Goal: Transaction & Acquisition: Purchase product/service

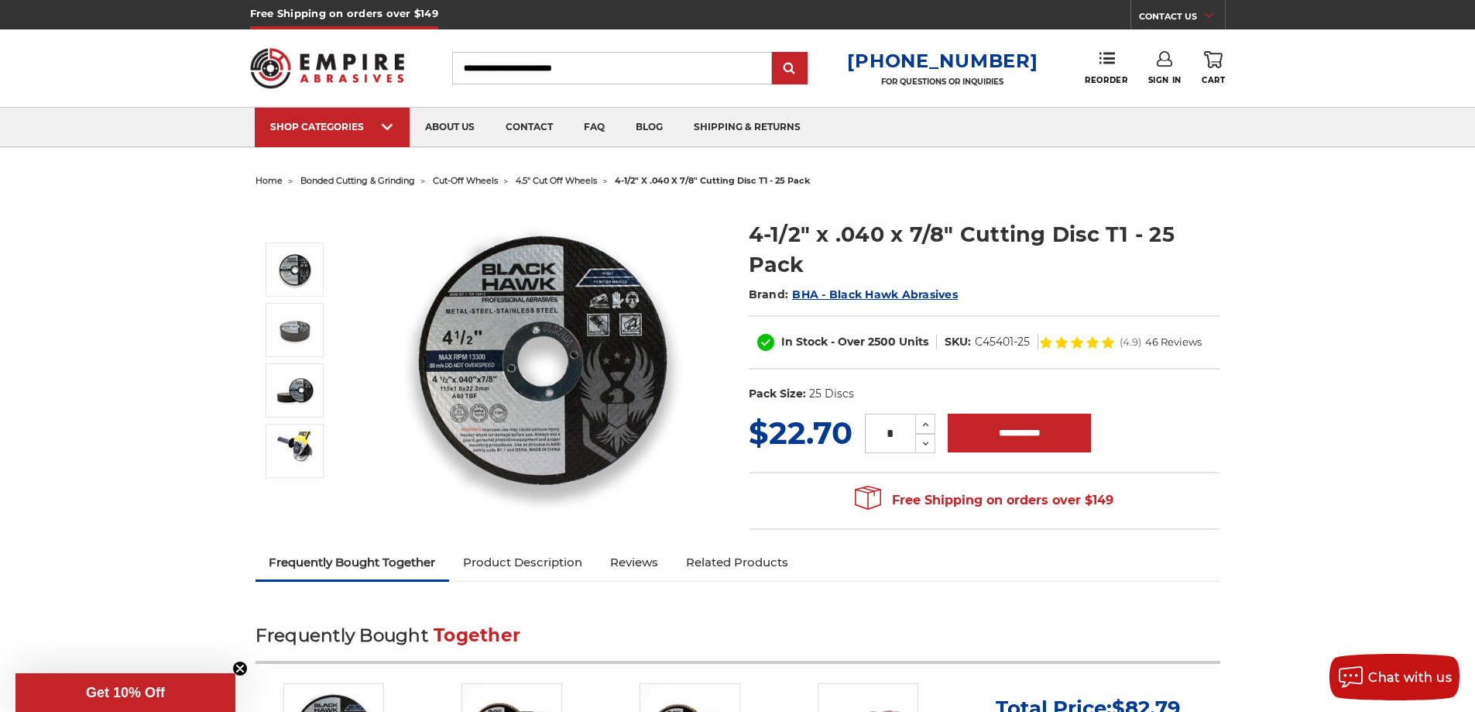
click at [547, 180] on span "4.5" cut off wheels" at bounding box center [556, 180] width 81 height 11
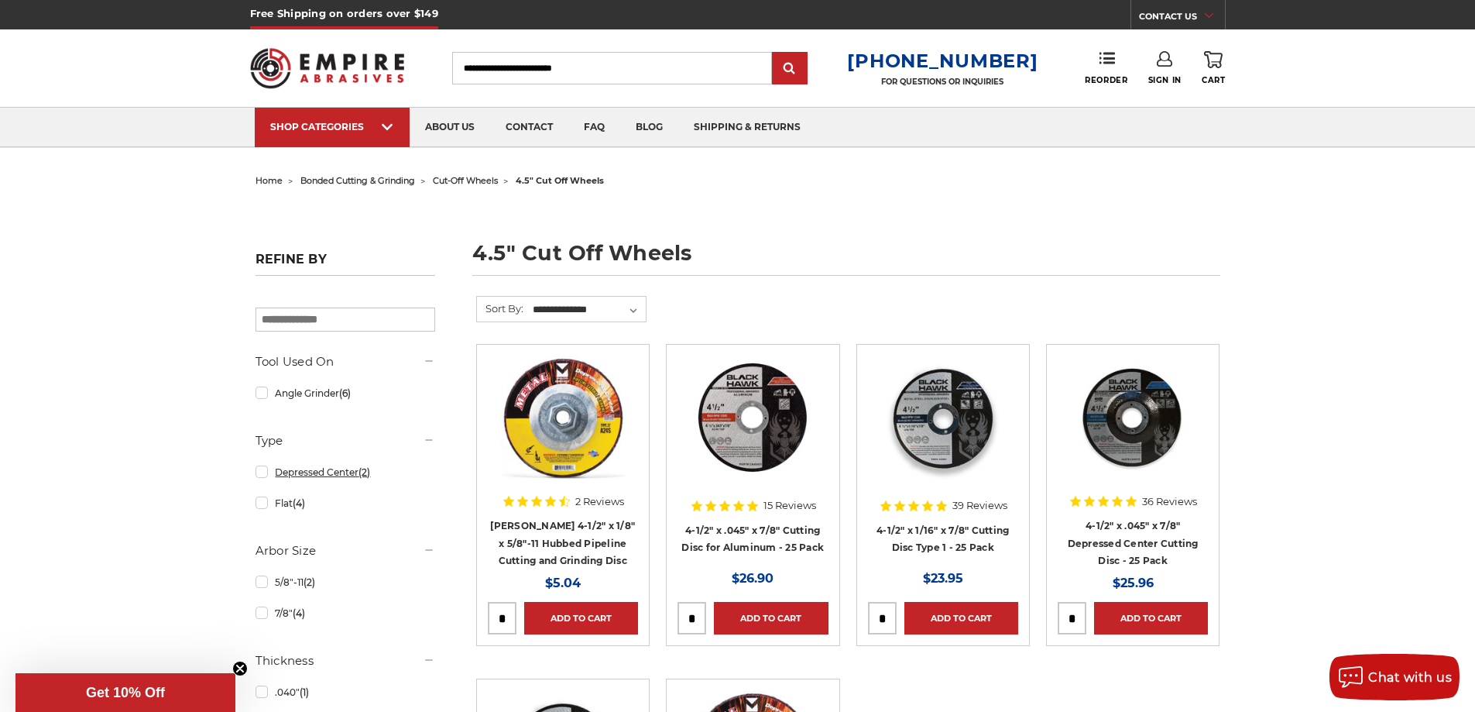
scroll to position [77, 0]
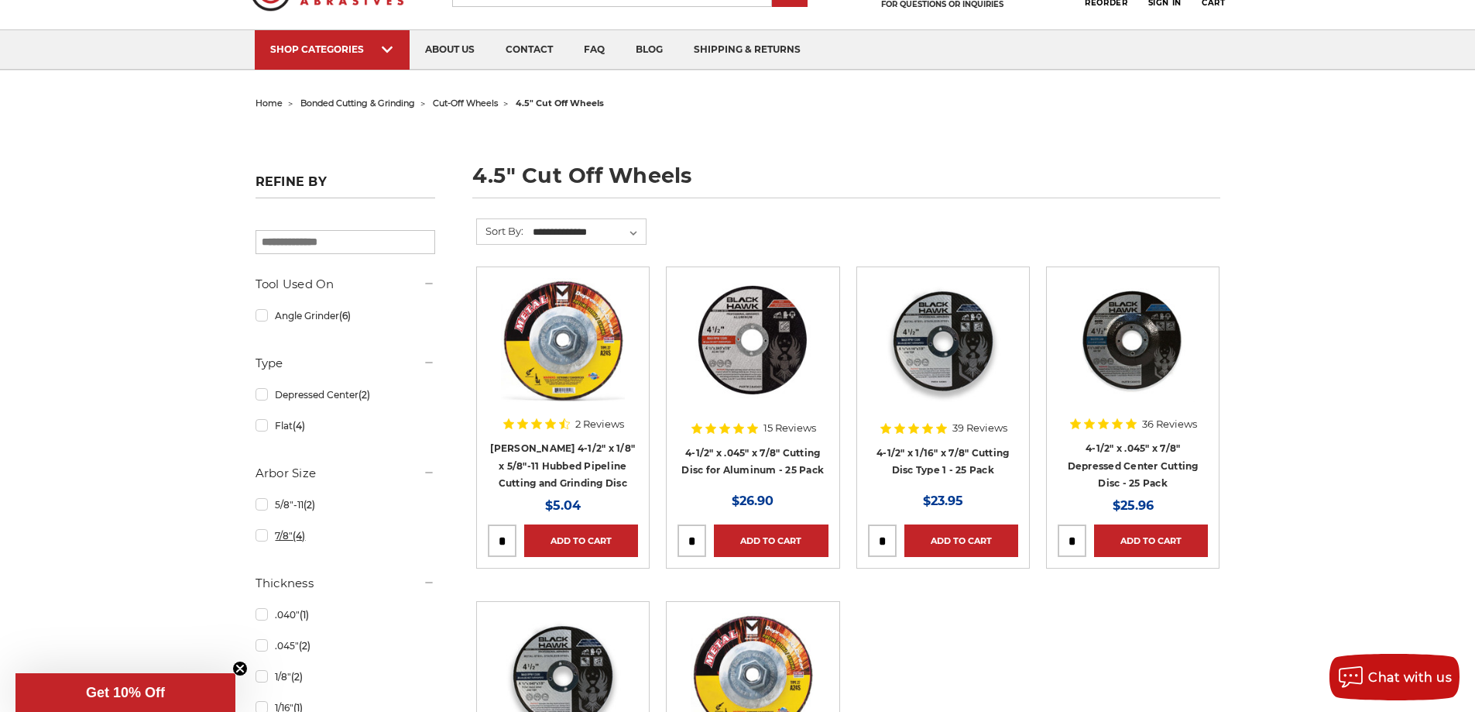
click at [265, 537] on link "7/8" (4)" at bounding box center [346, 535] width 180 height 27
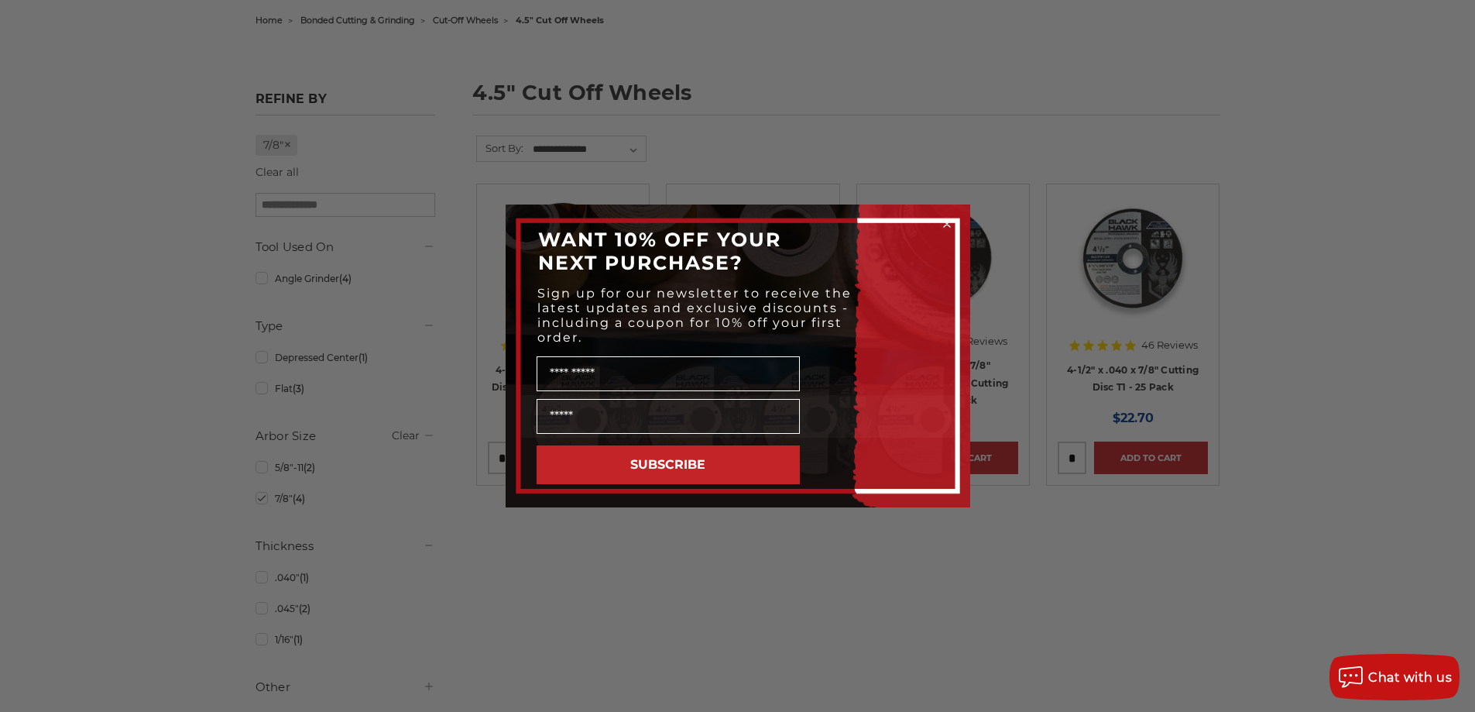
scroll to position [155, 0]
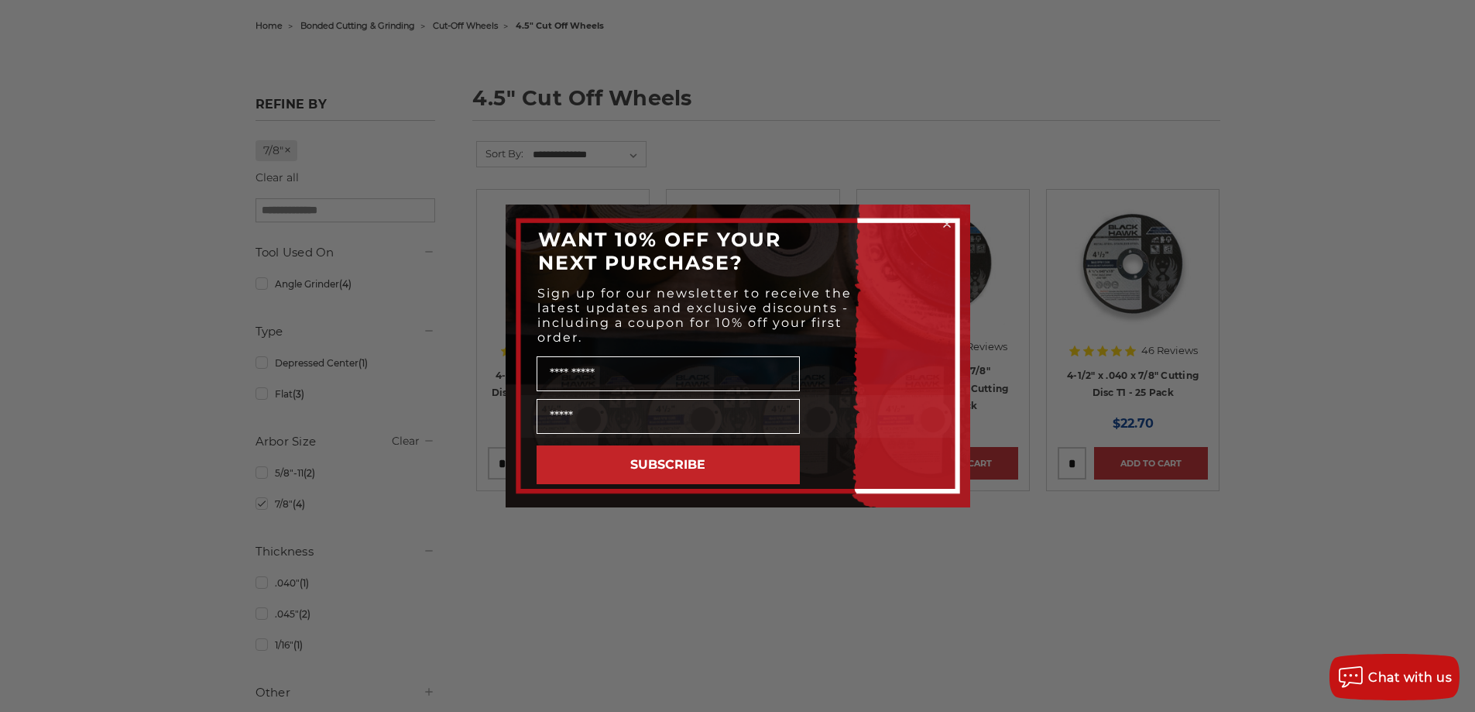
click at [944, 221] on icon "Close dialog" at bounding box center [947, 224] width 6 height 6
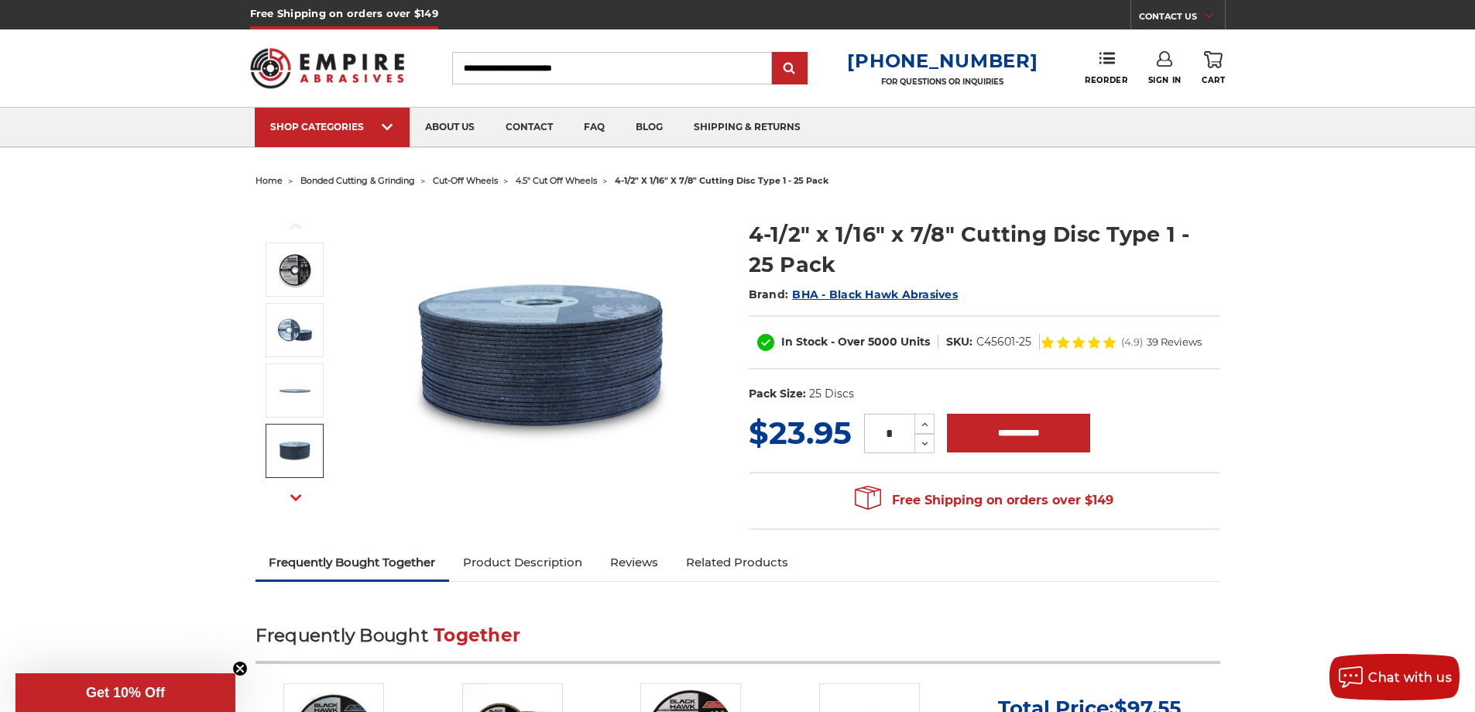
click at [290, 455] on img at bounding box center [295, 450] width 39 height 39
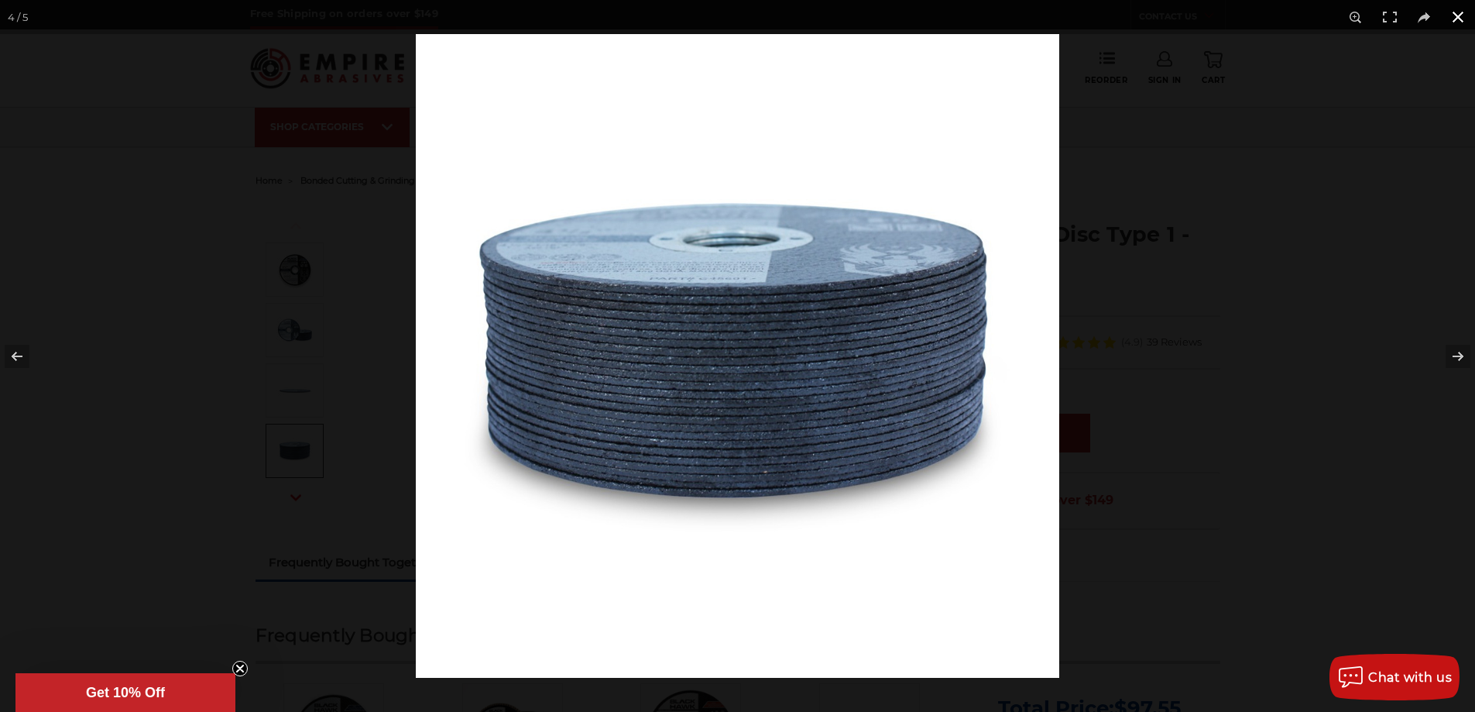
click at [1465, 16] on button at bounding box center [1458, 17] width 34 height 34
